Goal: Transaction & Acquisition: Purchase product/service

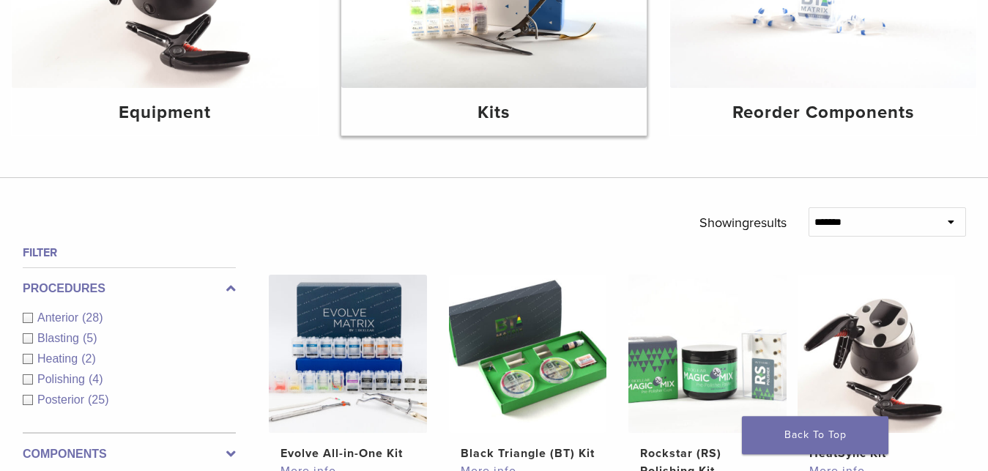
scroll to position [261, 0]
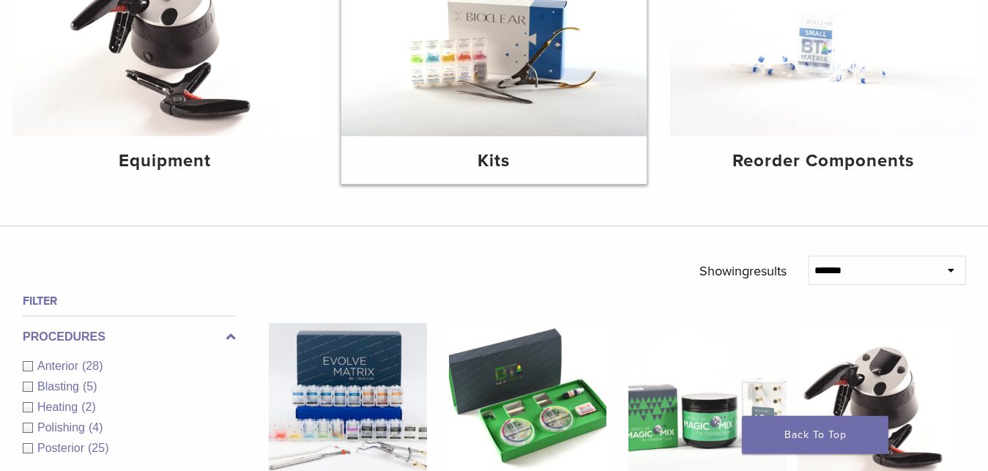
click at [459, 79] on img at bounding box center [494, 34] width 306 height 204
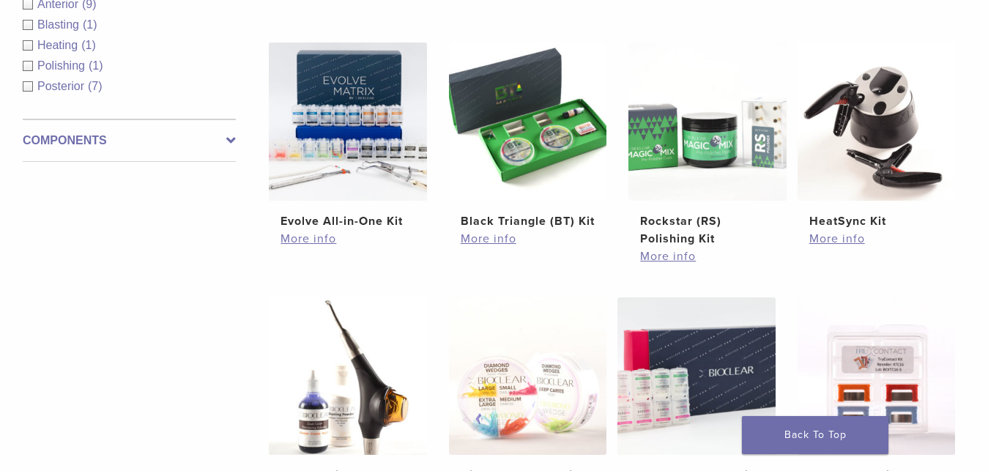
scroll to position [336, 0]
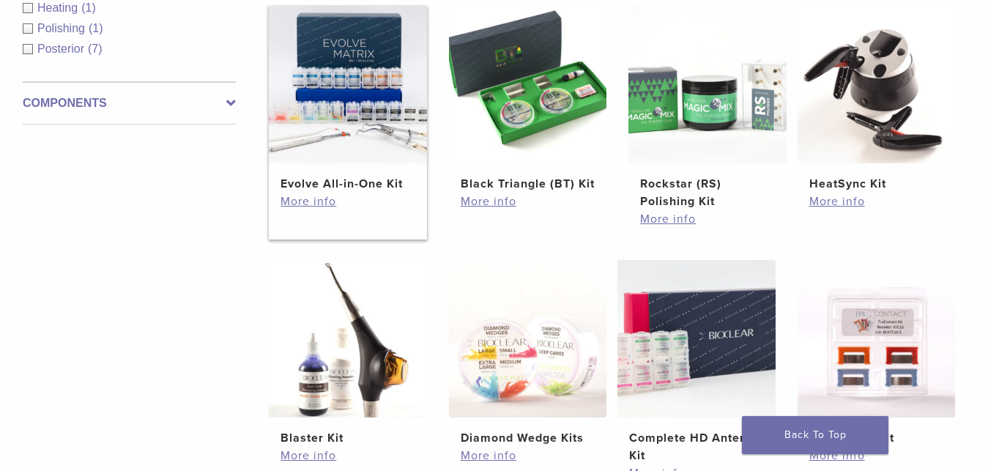
click at [378, 95] on img at bounding box center [348, 84] width 158 height 158
